Goal: Task Accomplishment & Management: Manage account settings

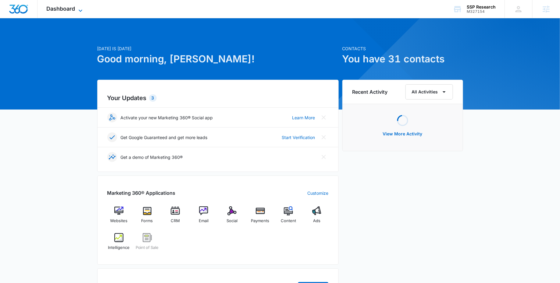
click at [68, 7] on span "Dashboard" at bounding box center [61, 8] width 29 height 6
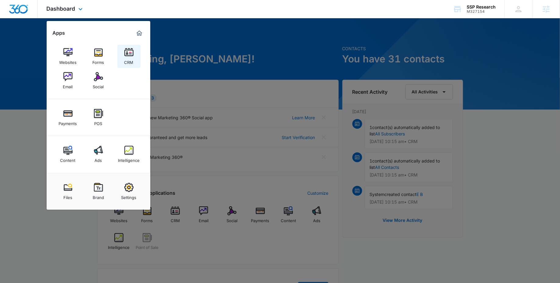
click at [133, 60] on div "CRM" at bounding box center [128, 61] width 9 height 8
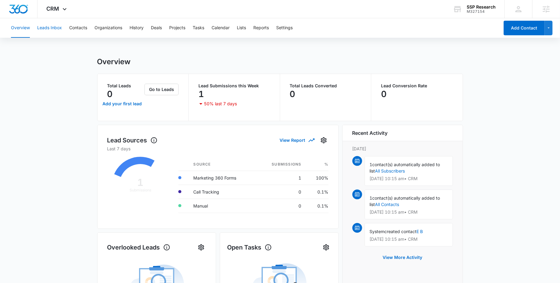
click at [50, 25] on button "Leads Inbox" at bounding box center [49, 28] width 25 height 20
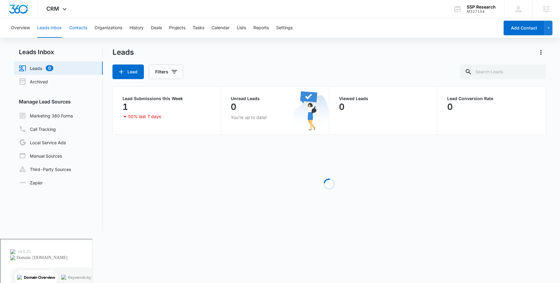
click at [75, 30] on button "Contacts" at bounding box center [78, 28] width 18 height 20
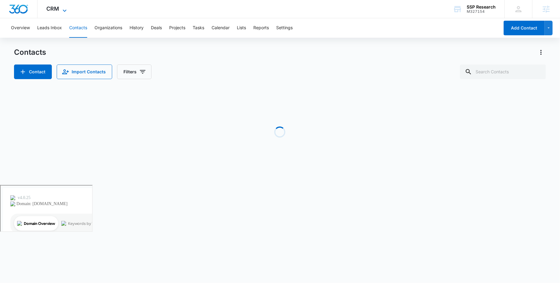
click at [58, 9] on span "CRM" at bounding box center [53, 8] width 13 height 6
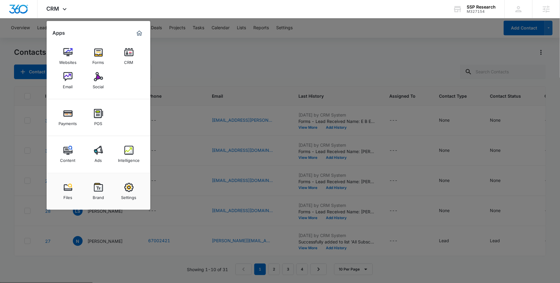
click at [272, 46] on div at bounding box center [280, 141] width 560 height 283
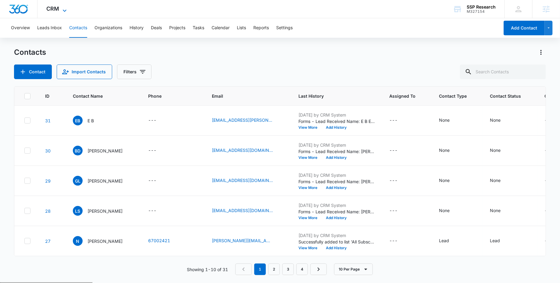
click at [47, 9] on span "CRM" at bounding box center [53, 8] width 13 height 6
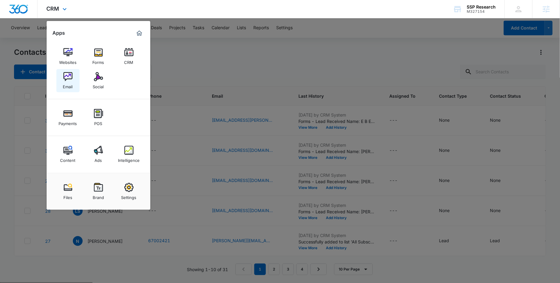
click at [63, 79] on img at bounding box center [67, 76] width 9 height 9
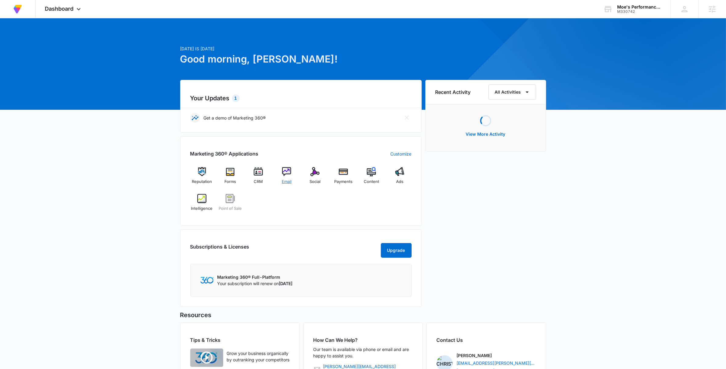
click at [286, 172] on img at bounding box center [286, 171] width 9 height 9
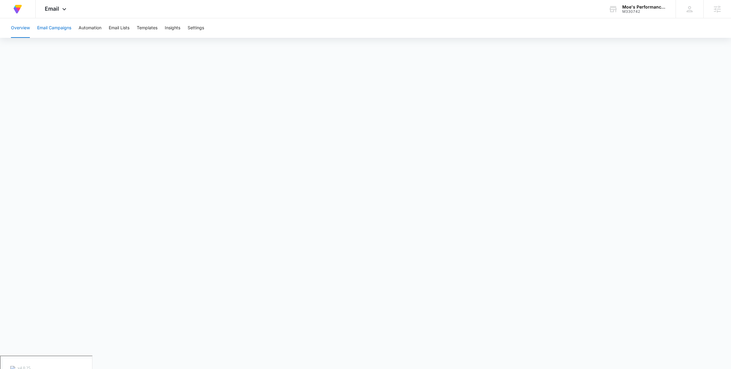
click at [50, 32] on button "Email Campaigns" at bounding box center [54, 28] width 34 height 20
click at [126, 24] on button "Email Lists" at bounding box center [119, 28] width 21 height 20
click at [59, 29] on button "Email Campaigns" at bounding box center [54, 28] width 34 height 20
click at [206, 366] on body "At Volusion, we work hard to foster a great work environment where everyone fee…" at bounding box center [365, 202] width 731 height 404
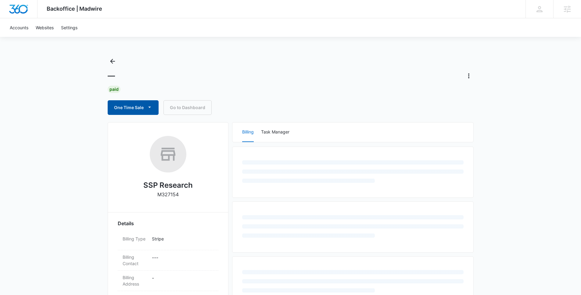
click at [137, 108] on button "One Time Sale" at bounding box center [133, 107] width 51 height 15
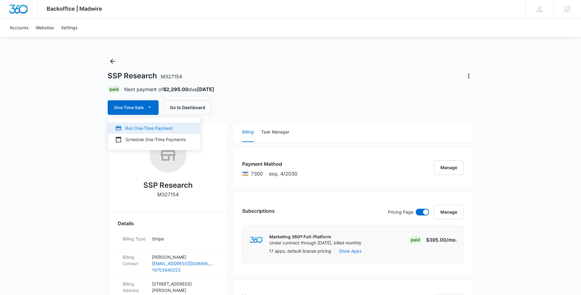
click at [131, 124] on button "Run One-Time Payment" at bounding box center [154, 128] width 92 height 11
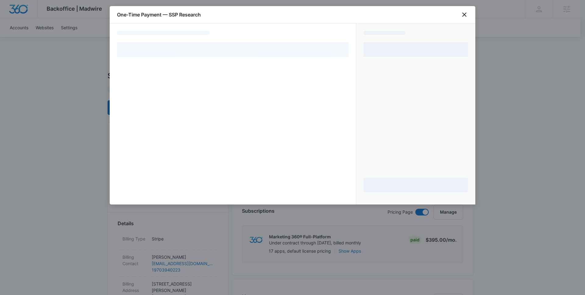
select select "pm_1RLnLGA4n8RTgNjUX7xRjxhh"
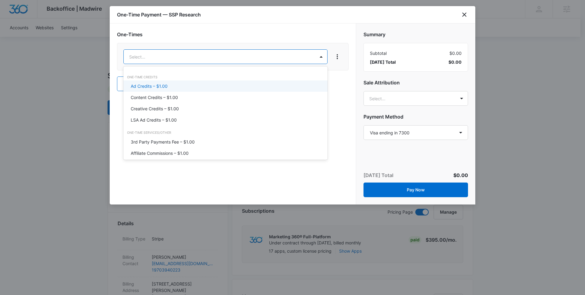
click at [196, 86] on div "Ad Credits – $1.00" at bounding box center [225, 86] width 188 height 6
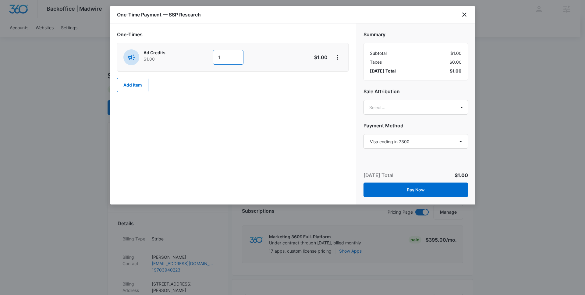
drag, startPoint x: 238, startPoint y: 56, endPoint x: 198, endPoint y: 50, distance: 40.3
click at [212, 53] on div "Ad Credits $1.00 1" at bounding box center [211, 57] width 176 height 16
type input "1000"
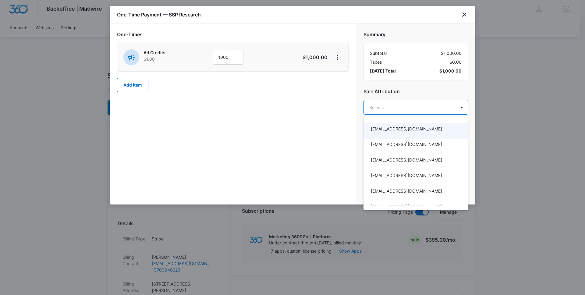
click at [407, 98] on div at bounding box center [292, 147] width 585 height 295
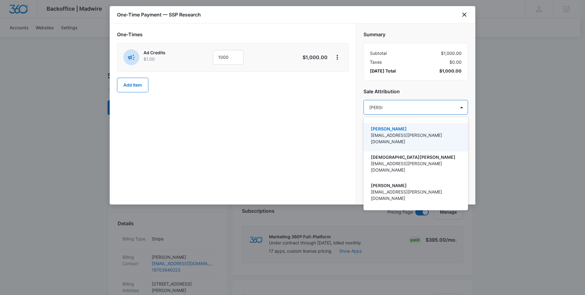
type input "christian"
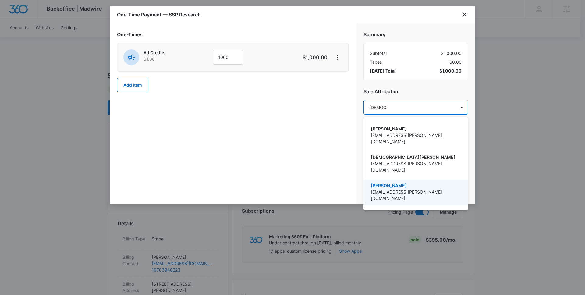
click at [409, 189] on p "[EMAIL_ADDRESS][PERSON_NAME][DOMAIN_NAME]" at bounding box center [415, 195] width 89 height 13
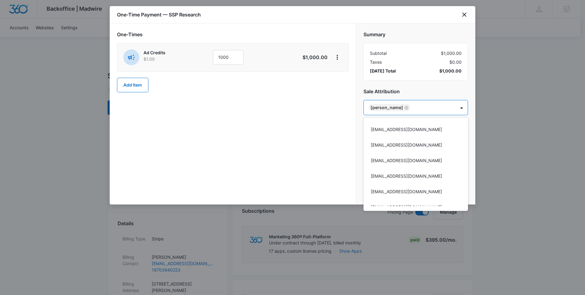
click at [268, 140] on div at bounding box center [292, 147] width 585 height 295
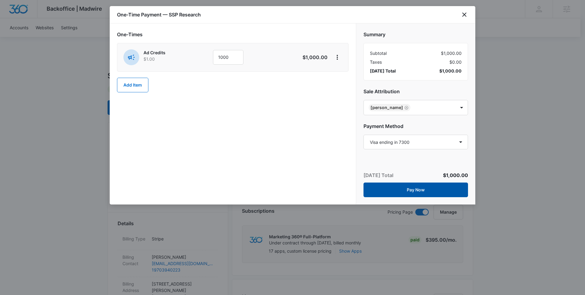
click at [432, 188] on button "Pay Now" at bounding box center [416, 190] width 105 height 15
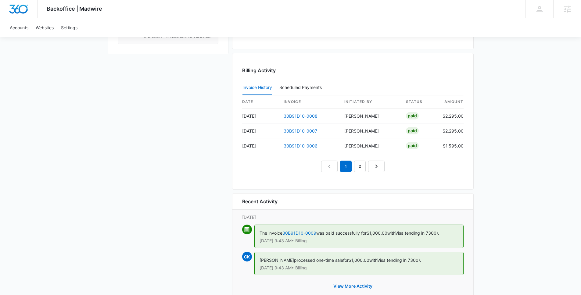
scroll to position [591, 0]
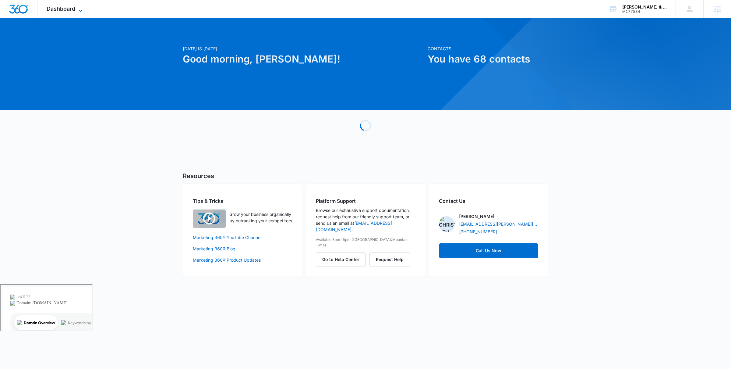
click at [60, 11] on span "Dashboard" at bounding box center [61, 8] width 29 height 6
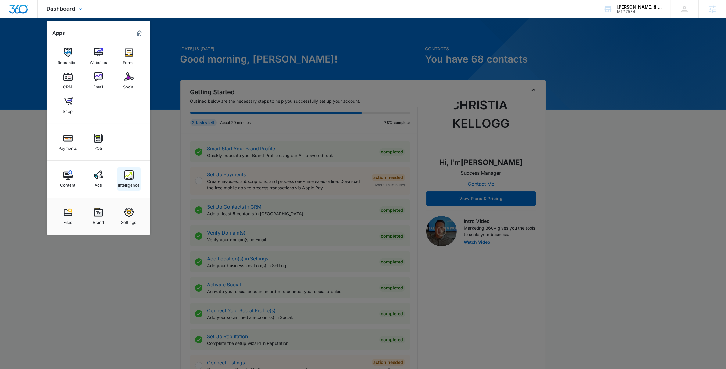
click at [126, 178] on img at bounding box center [128, 174] width 9 height 9
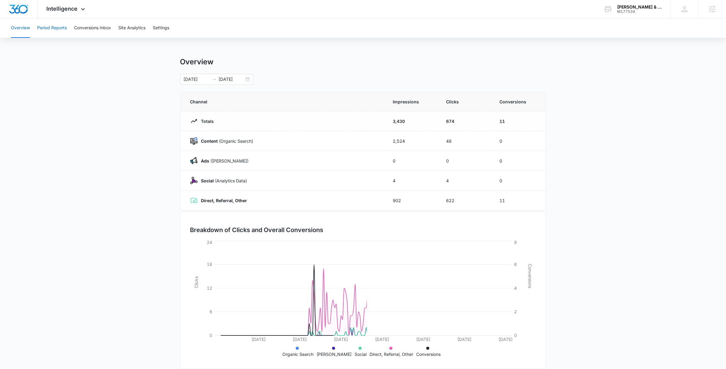
click at [48, 30] on button "Period Reports" at bounding box center [52, 28] width 30 height 20
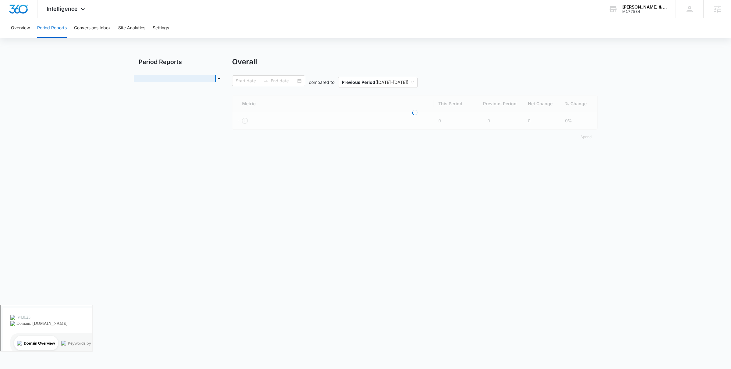
type input "12/31/2024"
type input "06/29/2025"
click at [88, 32] on button "Conversions Inbox" at bounding box center [92, 28] width 37 height 20
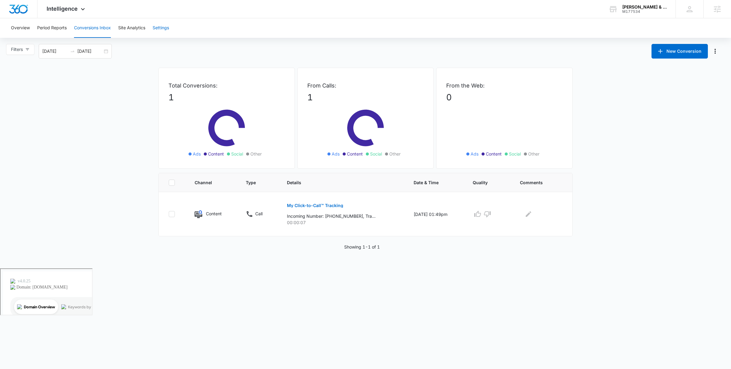
click at [158, 27] on button "Settings" at bounding box center [161, 28] width 16 height 20
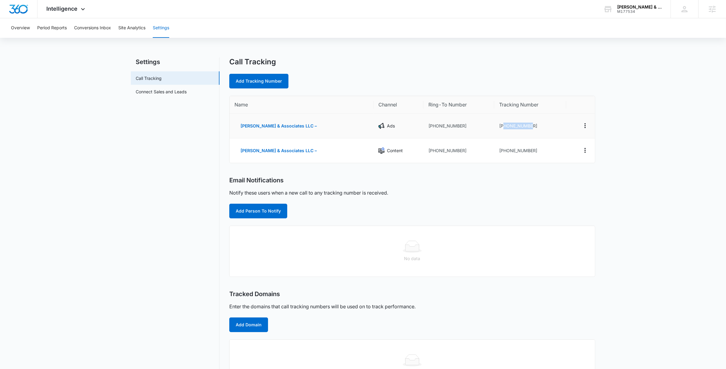
drag, startPoint x: 533, startPoint y: 124, endPoint x: 501, endPoint y: 127, distance: 31.9
click at [501, 127] on td "+18434382342" at bounding box center [530, 126] width 72 height 25
drag, startPoint x: 530, startPoint y: 150, endPoint x: 502, endPoint y: 148, distance: 28.1
click at [502, 148] on td "+18434389599" at bounding box center [530, 150] width 72 height 24
copy td "8434389599"
